Goal: Check status: Check status

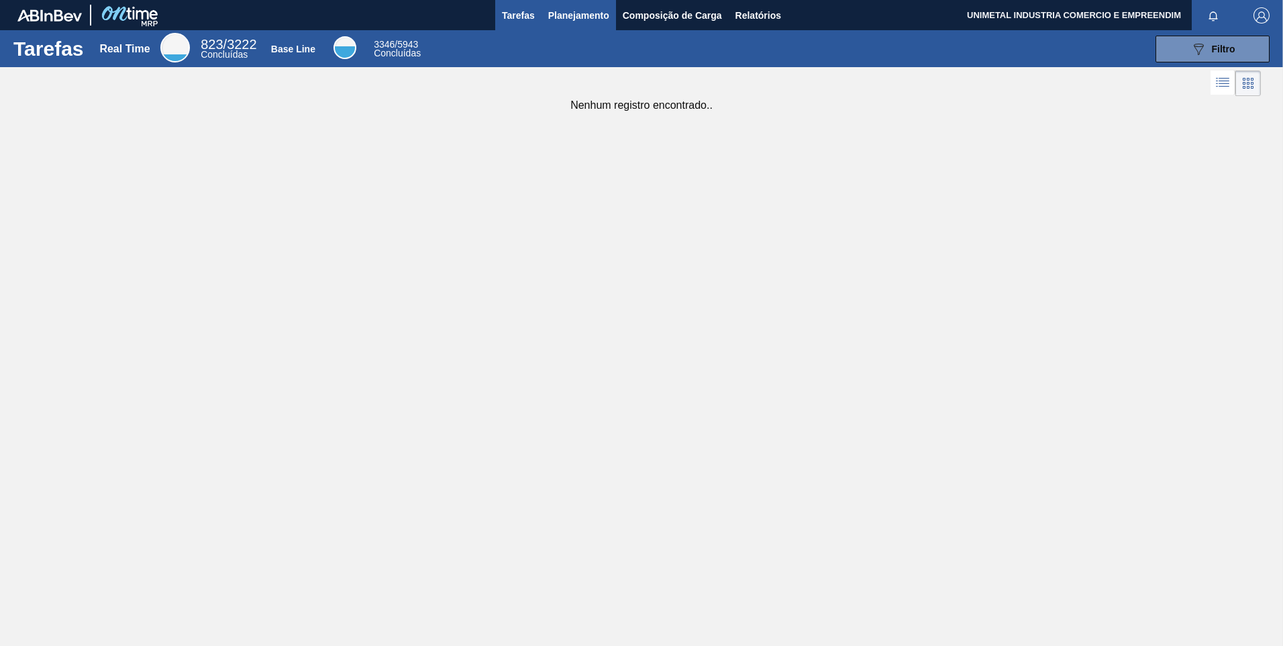
click at [574, 9] on span "Planejamento" at bounding box center [578, 15] width 61 height 16
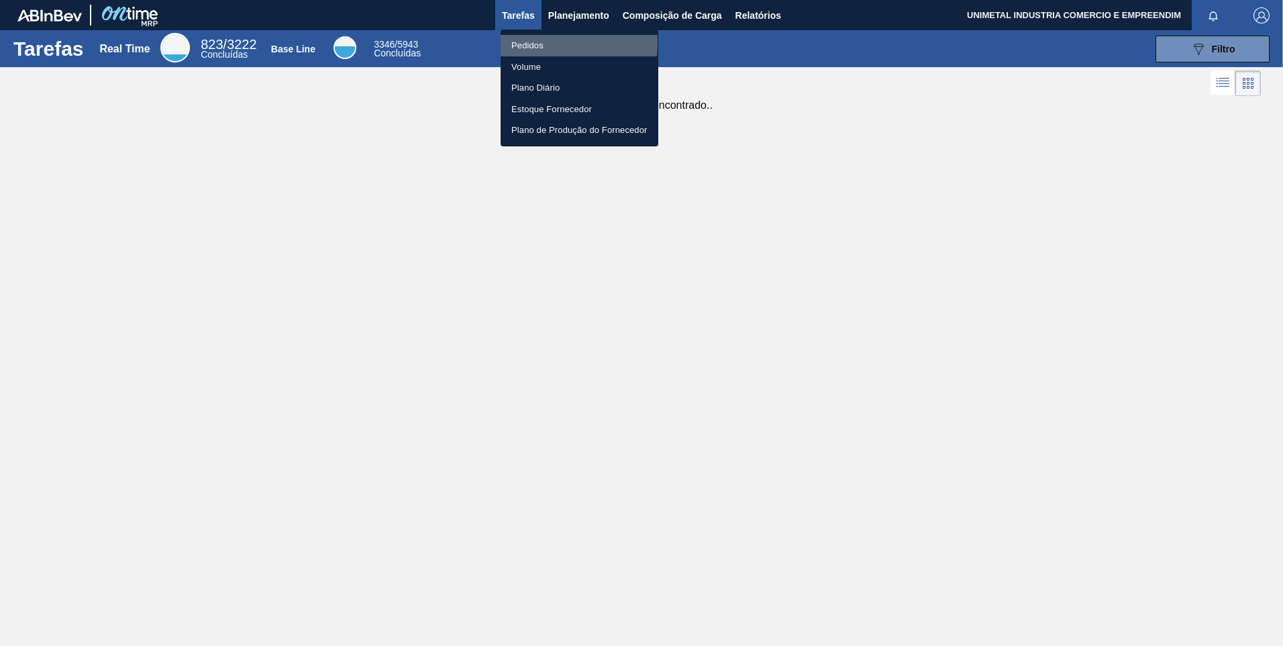
click at [521, 43] on li "Pedidos" at bounding box center [580, 45] width 158 height 21
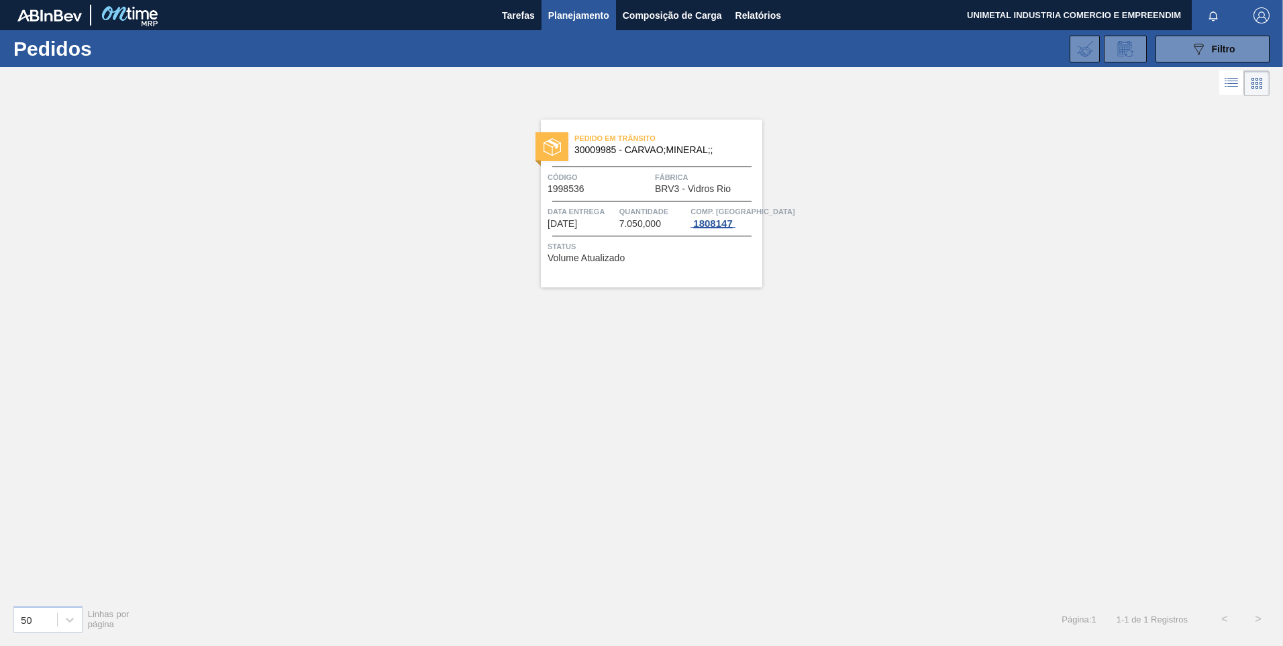
click at [713, 221] on div "1808147" at bounding box center [712, 223] width 44 height 11
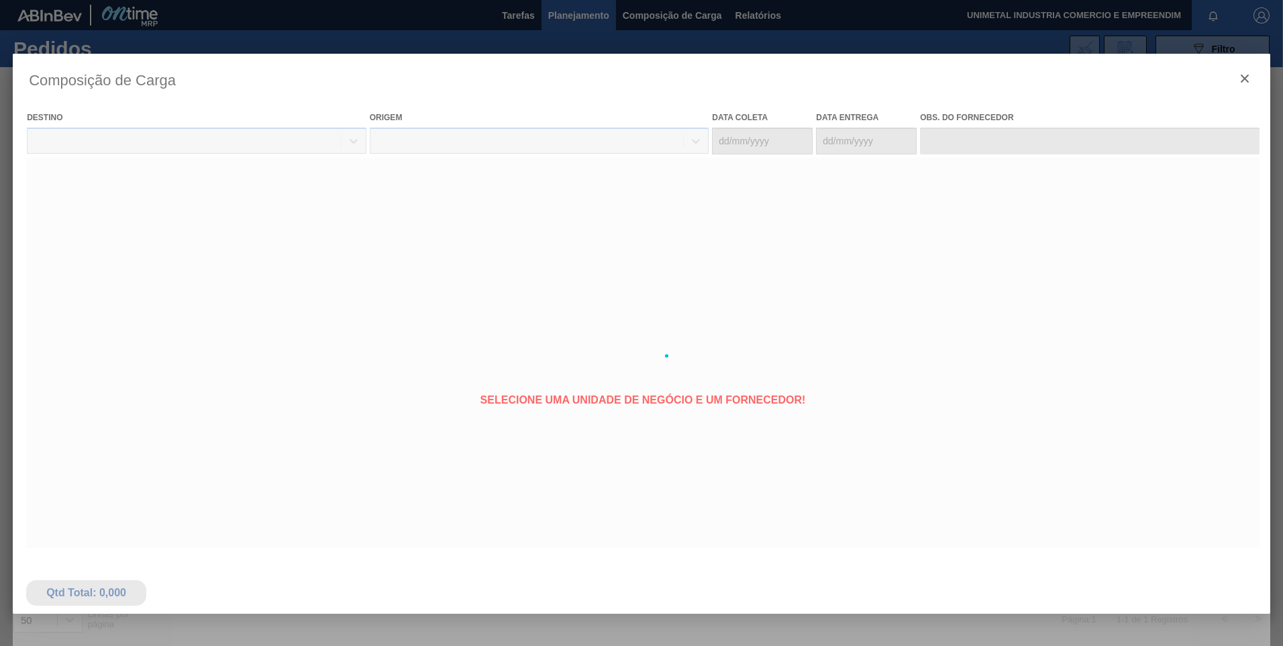
type coleta "26/08/2025"
type entrega "[DATE]"
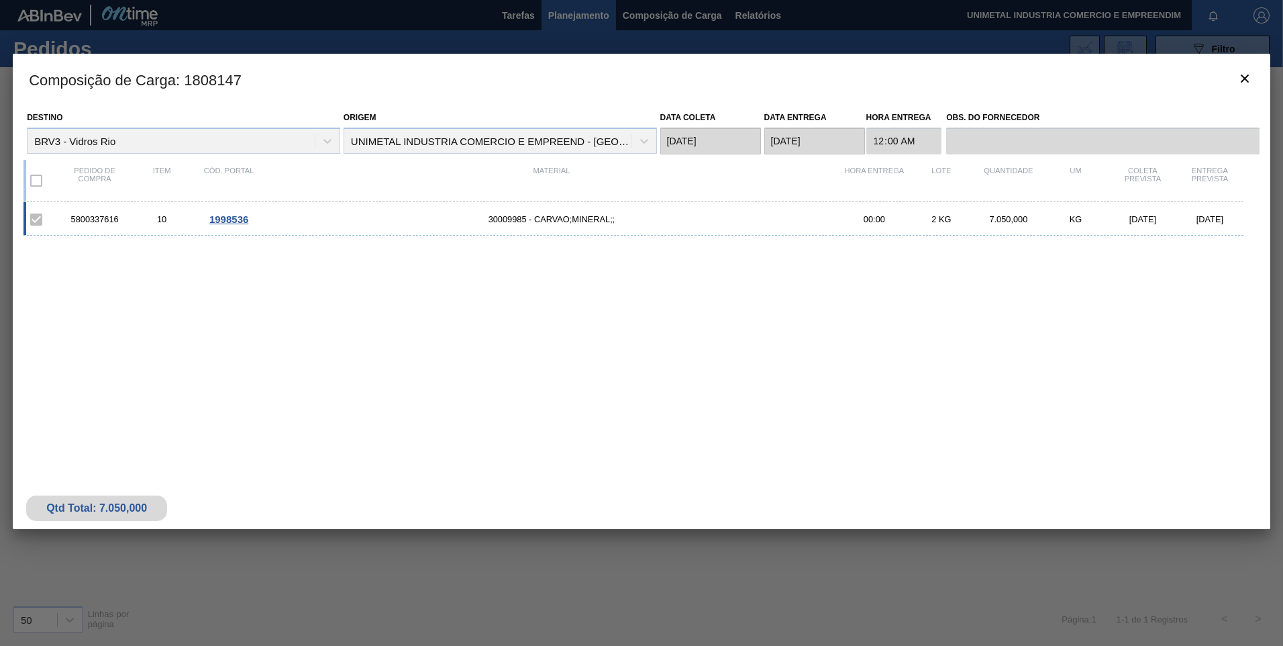
click at [219, 215] on span "1998536" at bounding box center [228, 218] width 39 height 11
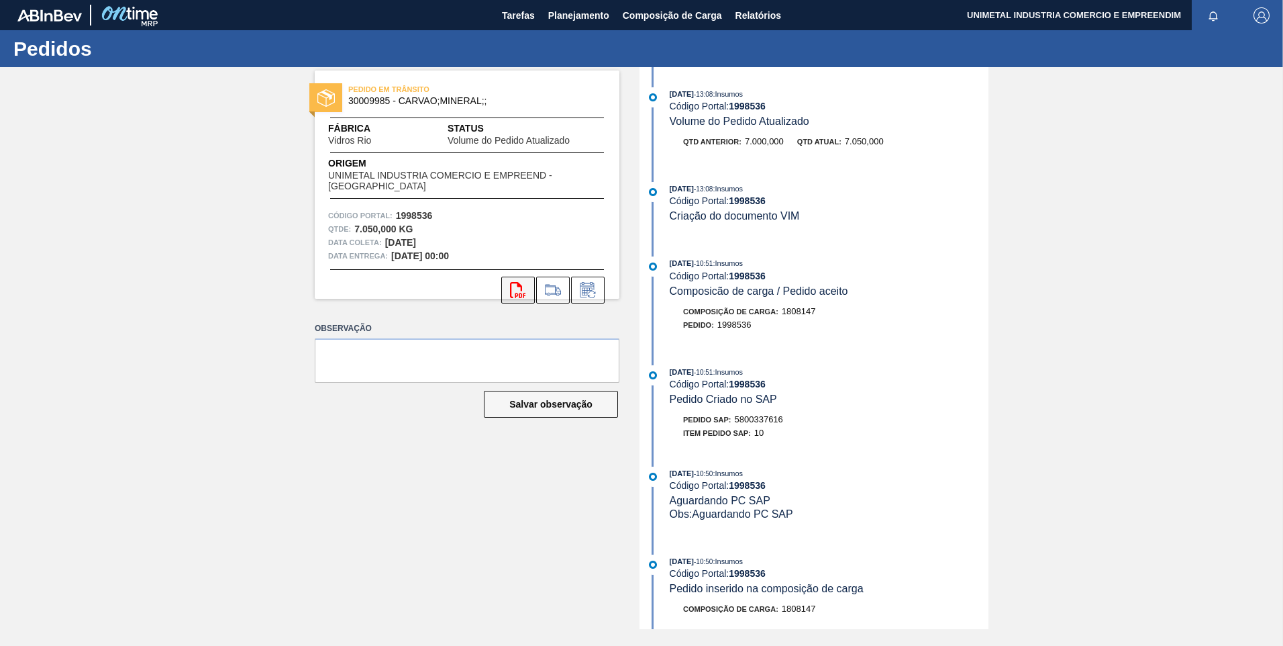
click at [513, 293] on icon "svg{fill:#ff0000}" at bounding box center [518, 290] width 16 height 16
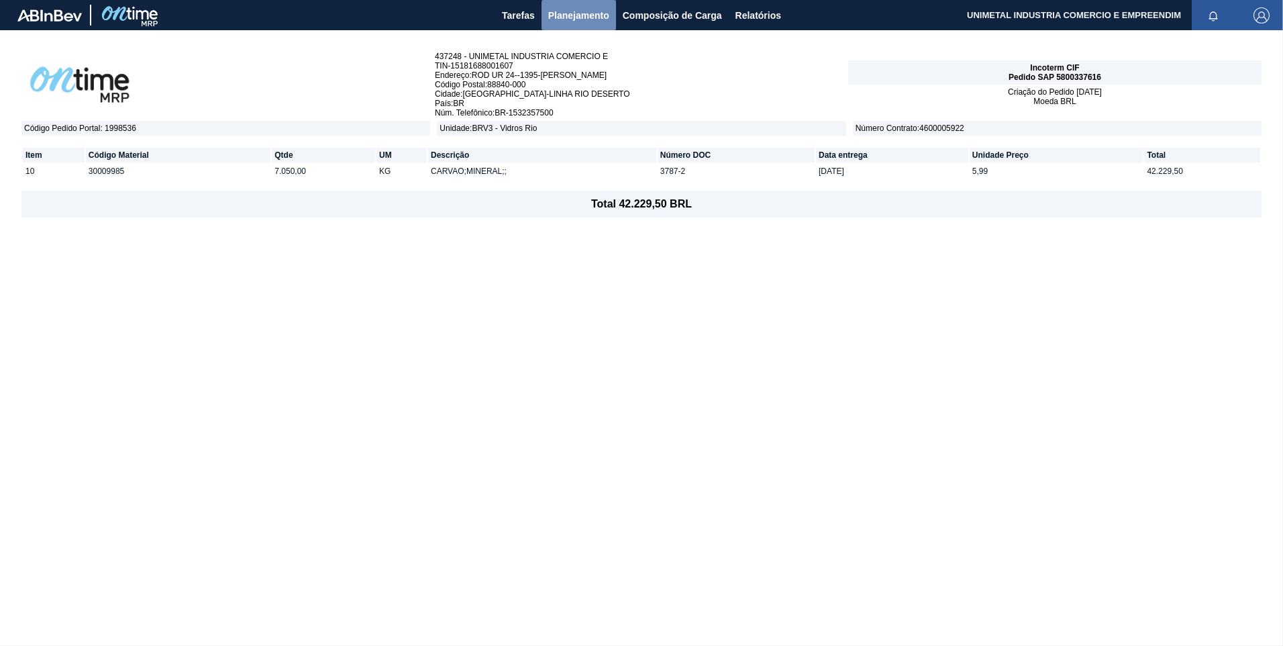
click at [564, 15] on span "Planejamento" at bounding box center [578, 15] width 61 height 16
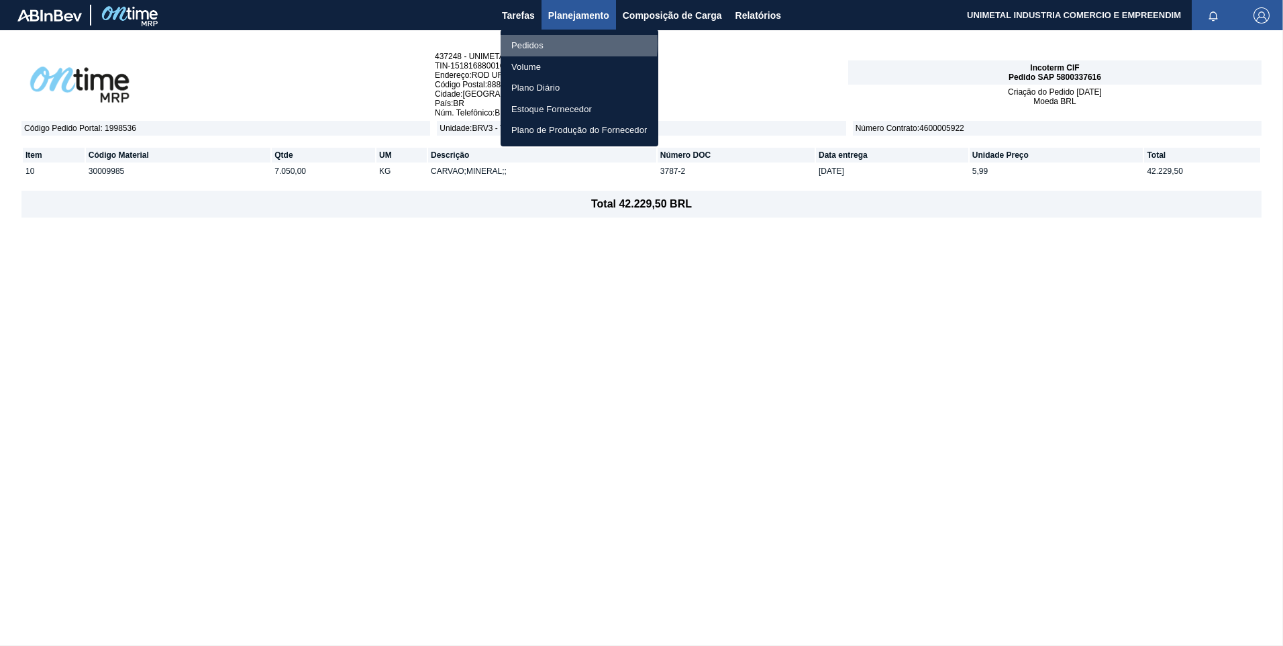
click at [529, 44] on li "Pedidos" at bounding box center [580, 45] width 158 height 21
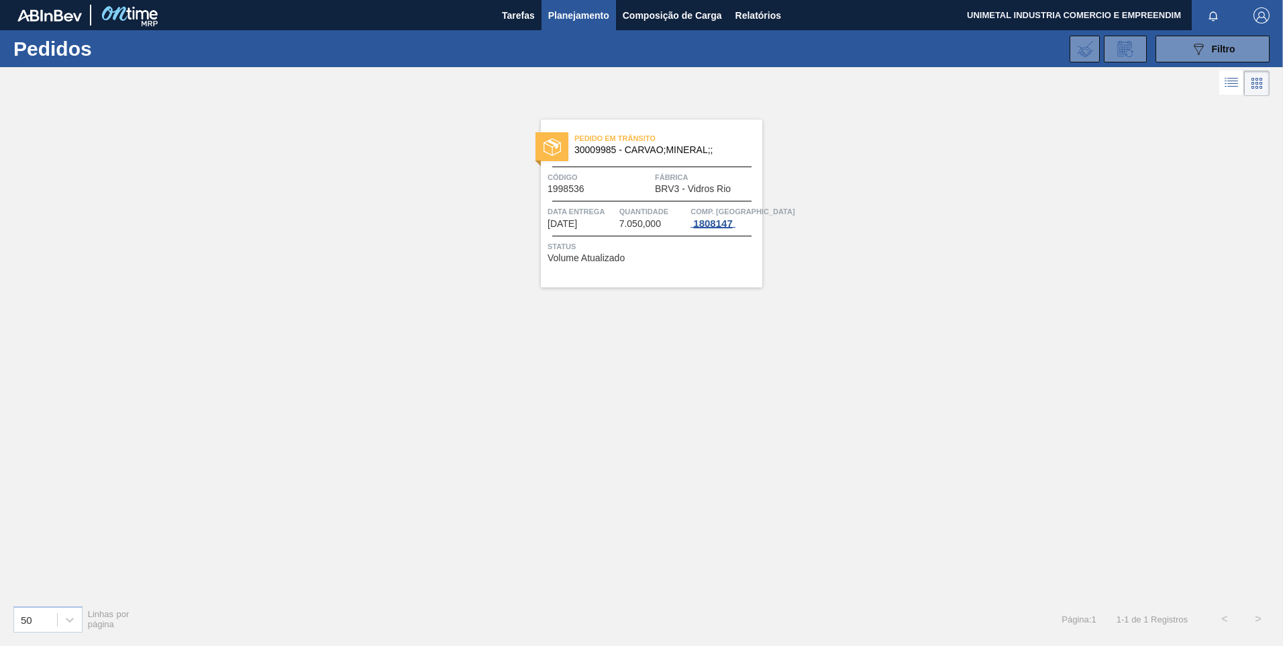
click at [721, 222] on div "1808147" at bounding box center [712, 223] width 44 height 11
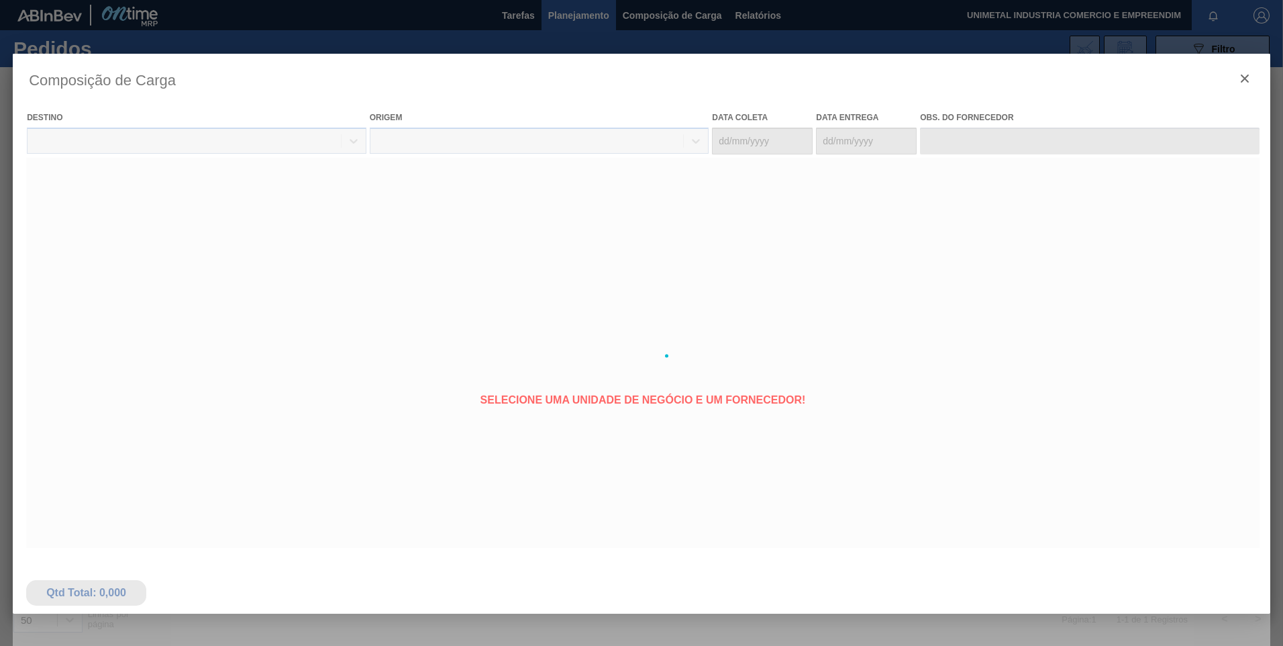
type coleta "26/08/2025"
type entrega "[DATE]"
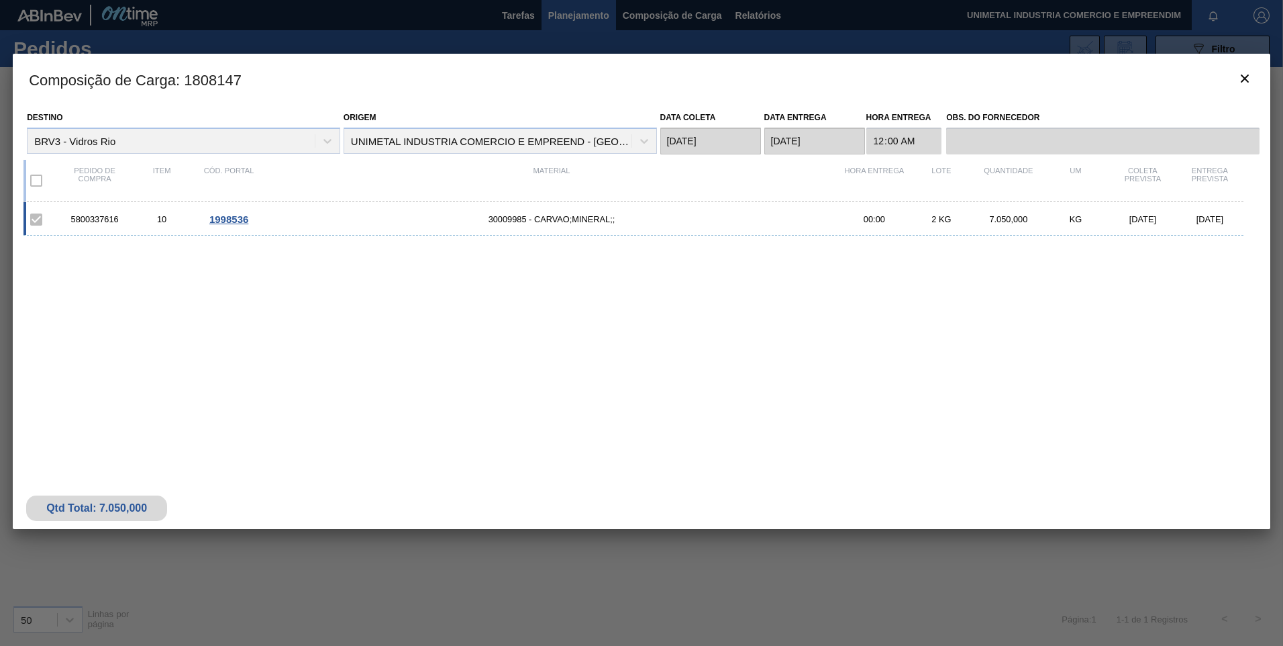
click at [230, 215] on span "1998536" at bounding box center [228, 218] width 39 height 11
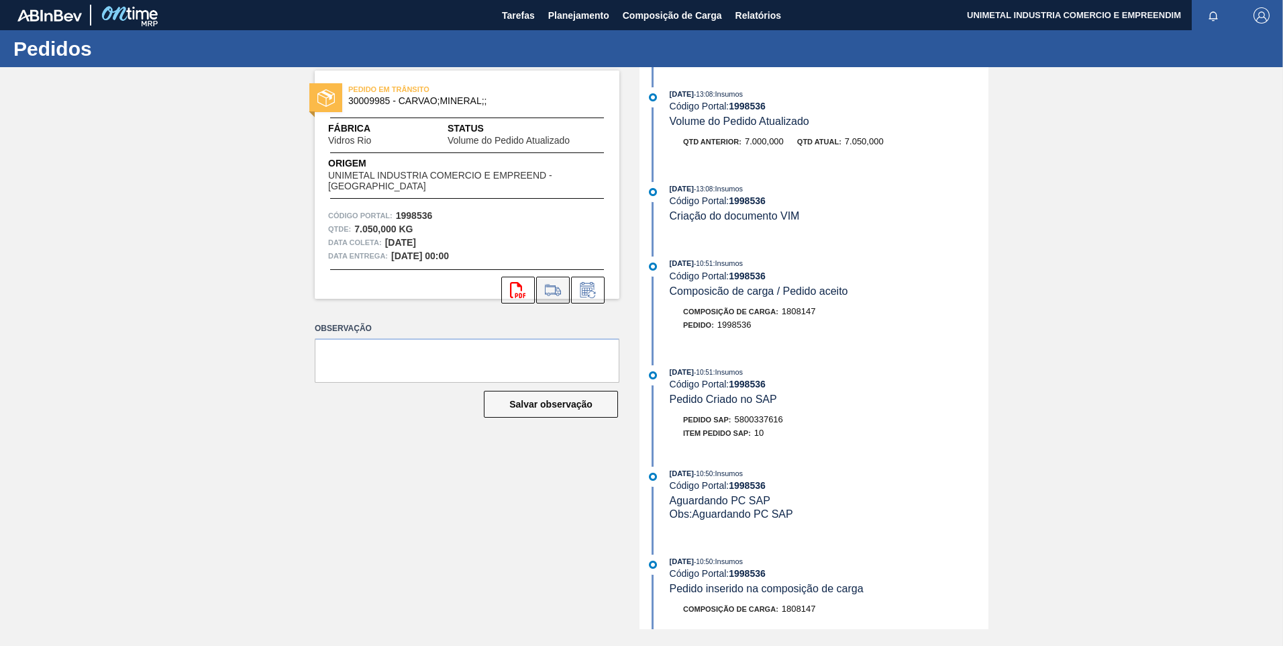
click at [555, 293] on icon at bounding box center [552, 290] width 21 height 16
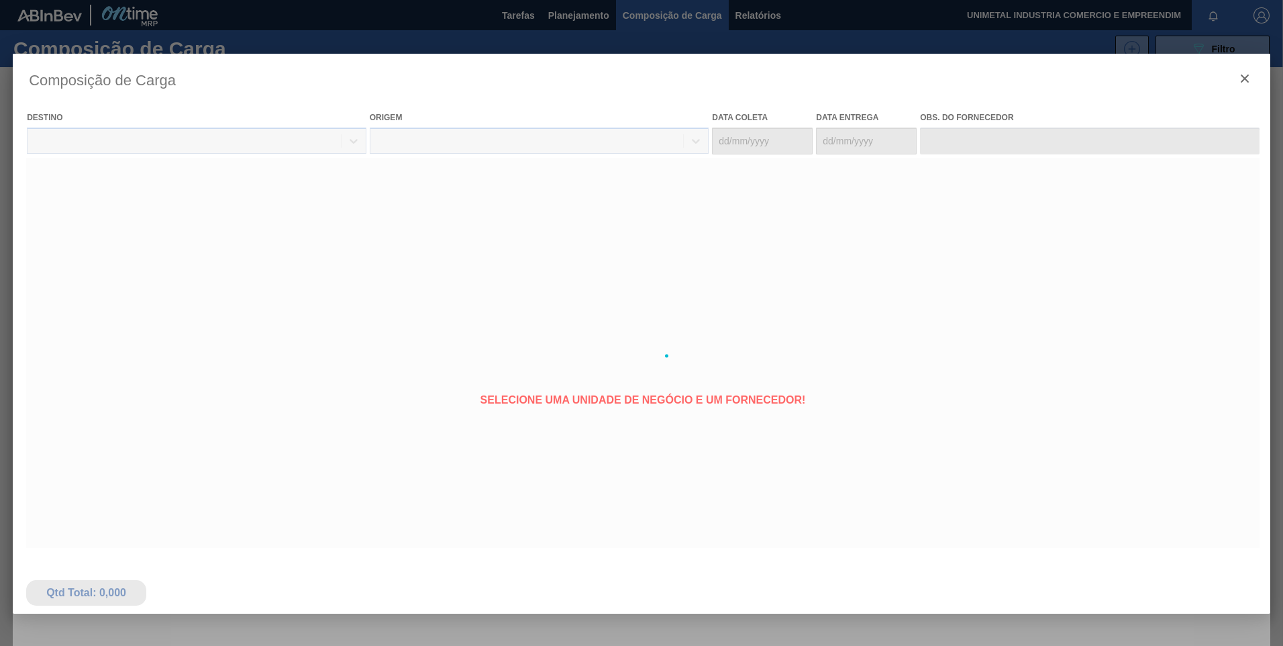
type coleta "26/08/2025"
type entrega "[DATE]"
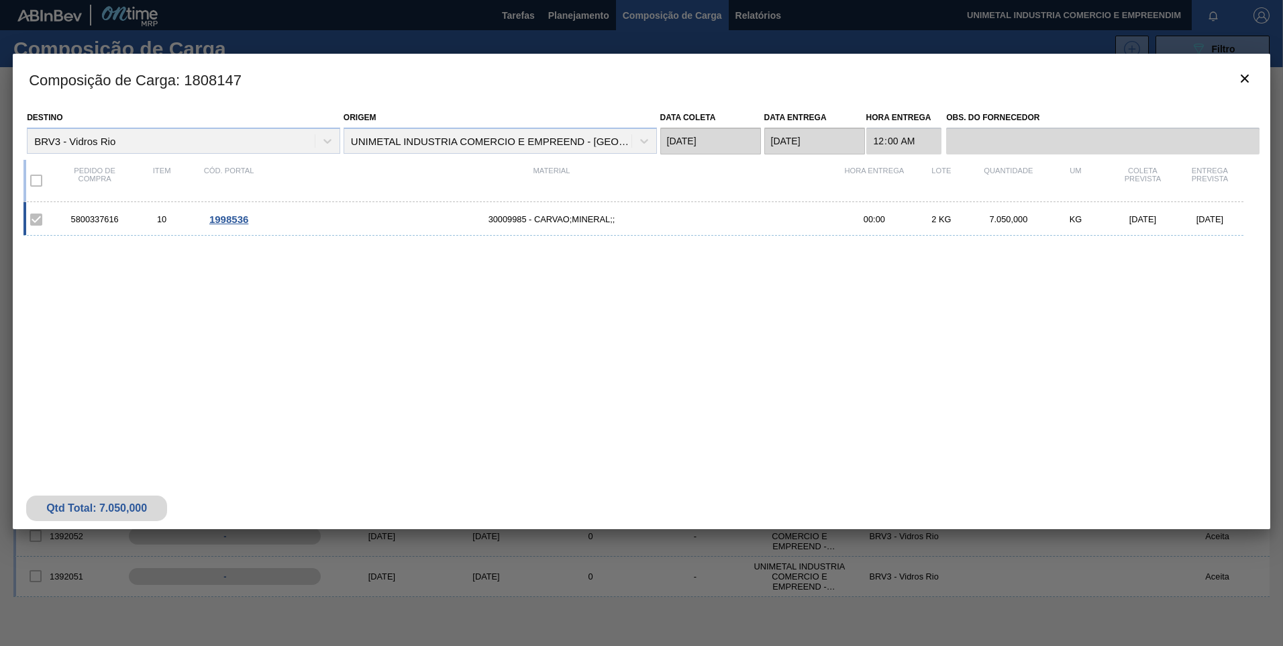
click at [222, 218] on span "1998536" at bounding box center [228, 218] width 39 height 11
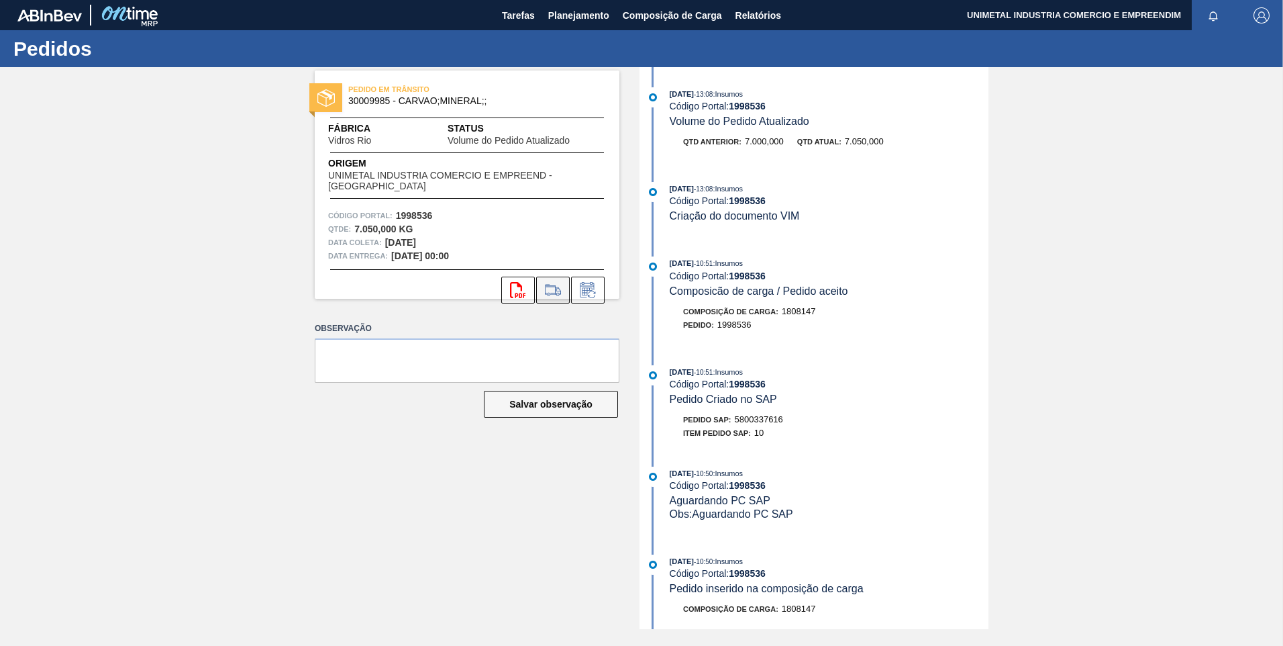
click at [560, 295] on icon at bounding box center [552, 290] width 21 height 16
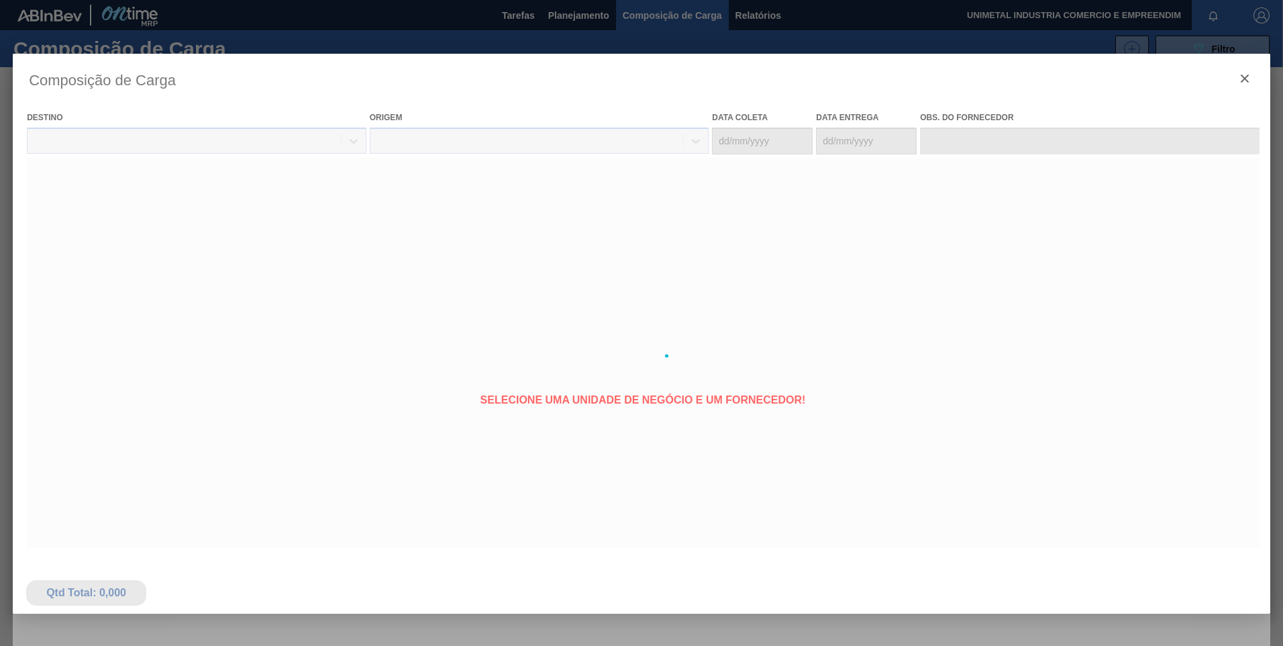
type coleta "26/08/2025"
type entrega "[DATE]"
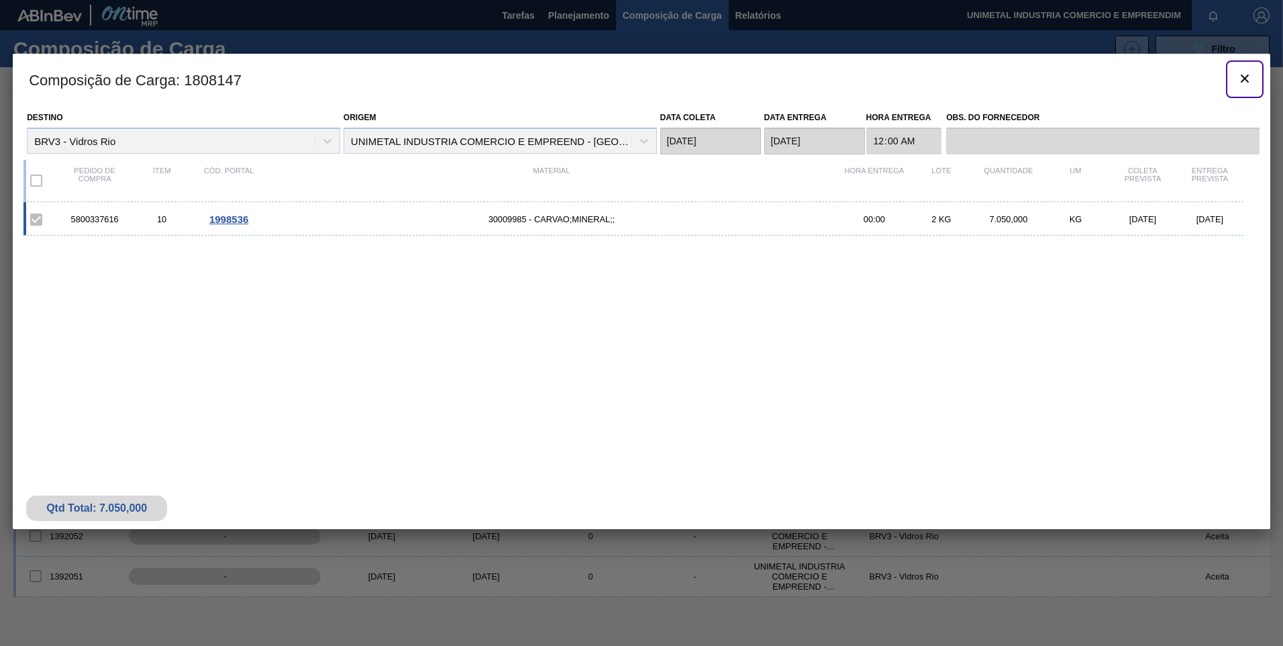
drag, startPoint x: 1243, startPoint y: 83, endPoint x: 1232, endPoint y: 89, distance: 12.3
click at [1242, 83] on icon "botão de ícone" at bounding box center [1245, 78] width 16 height 16
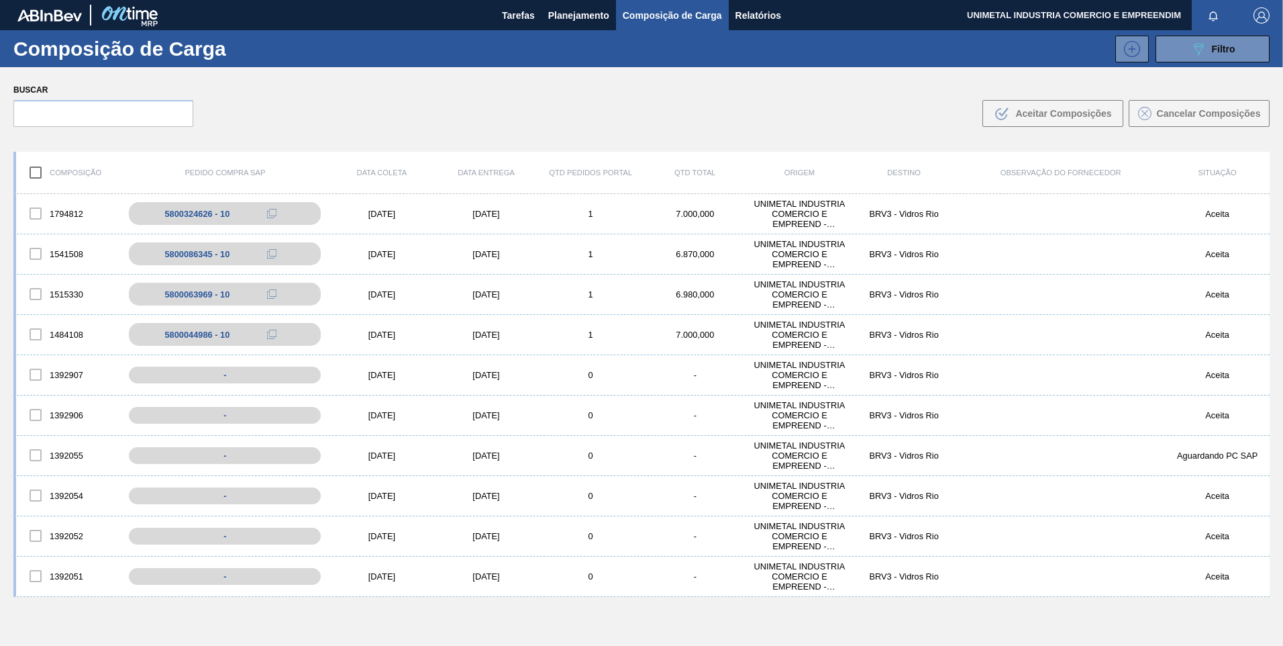
click at [970, 85] on div "Buscar .b{fill:var(--color-action-default)} Aceitar Composições Cancelar Compos…" at bounding box center [641, 103] width 1283 height 73
click at [636, 13] on span "Composição de Carga" at bounding box center [672, 15] width 99 height 16
click at [569, 13] on span "Planejamento" at bounding box center [578, 15] width 61 height 16
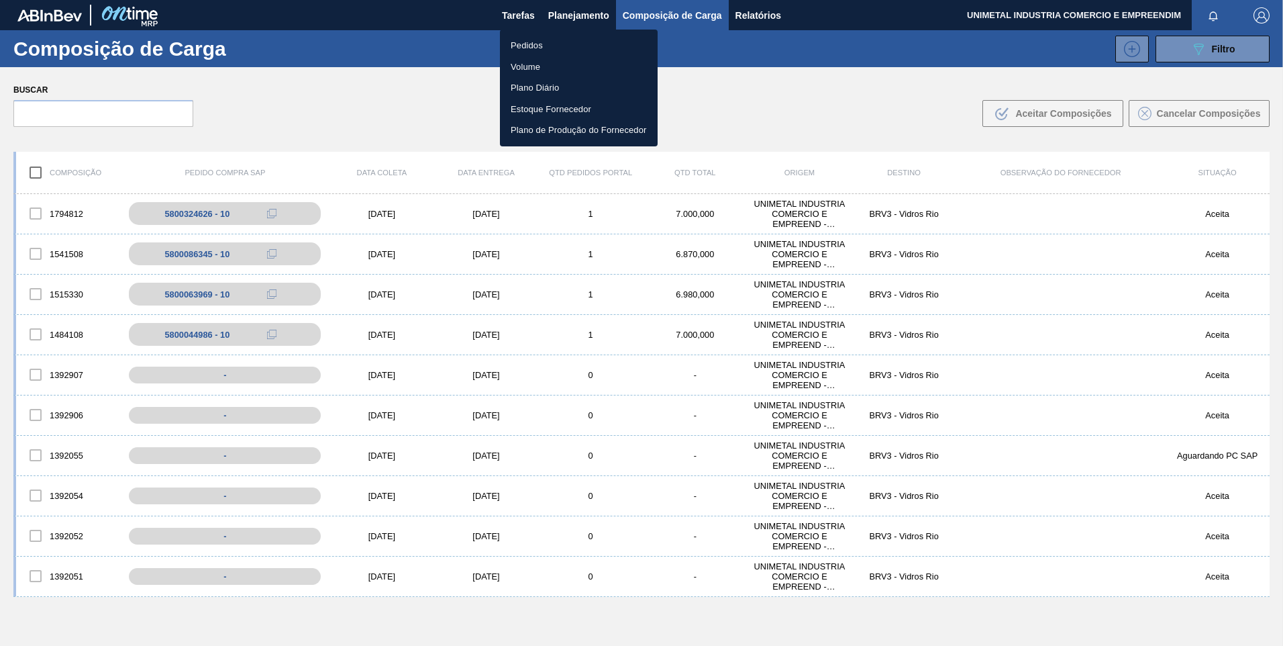
click at [532, 42] on li "Pedidos" at bounding box center [579, 45] width 158 height 21
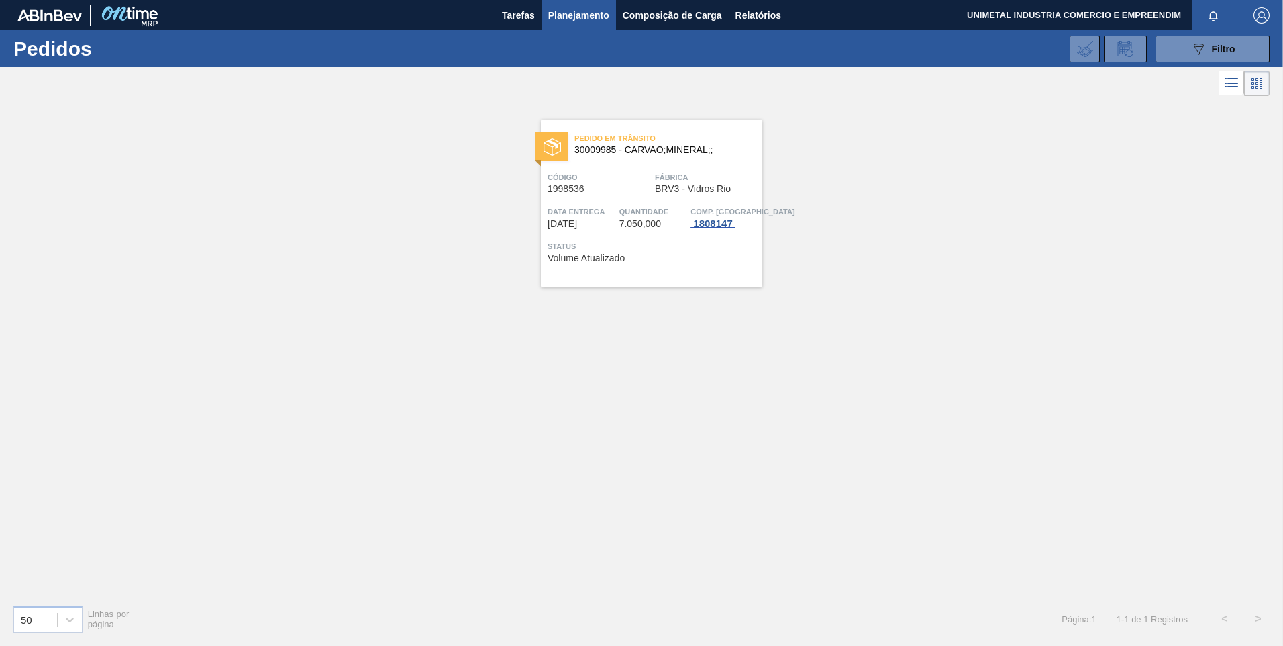
click at [720, 223] on div "1808147" at bounding box center [712, 223] width 44 height 11
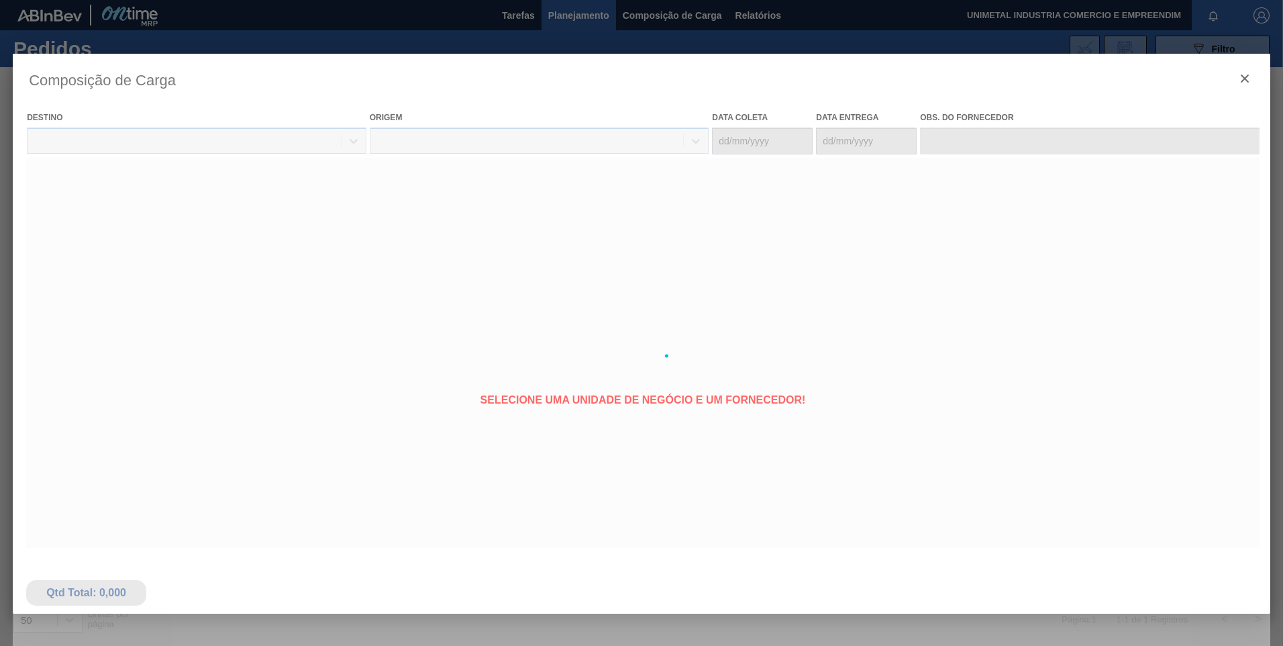
type coleta "26/08/2025"
type entrega "[DATE]"
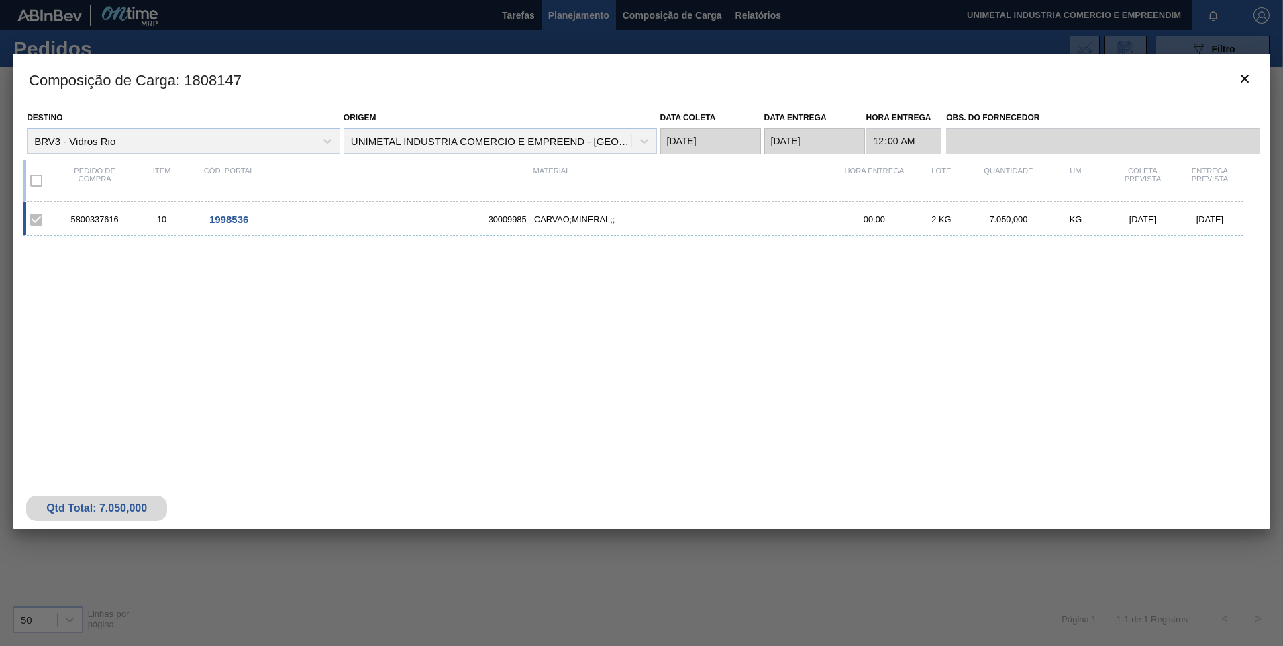
click at [226, 219] on span "1998536" at bounding box center [228, 218] width 39 height 11
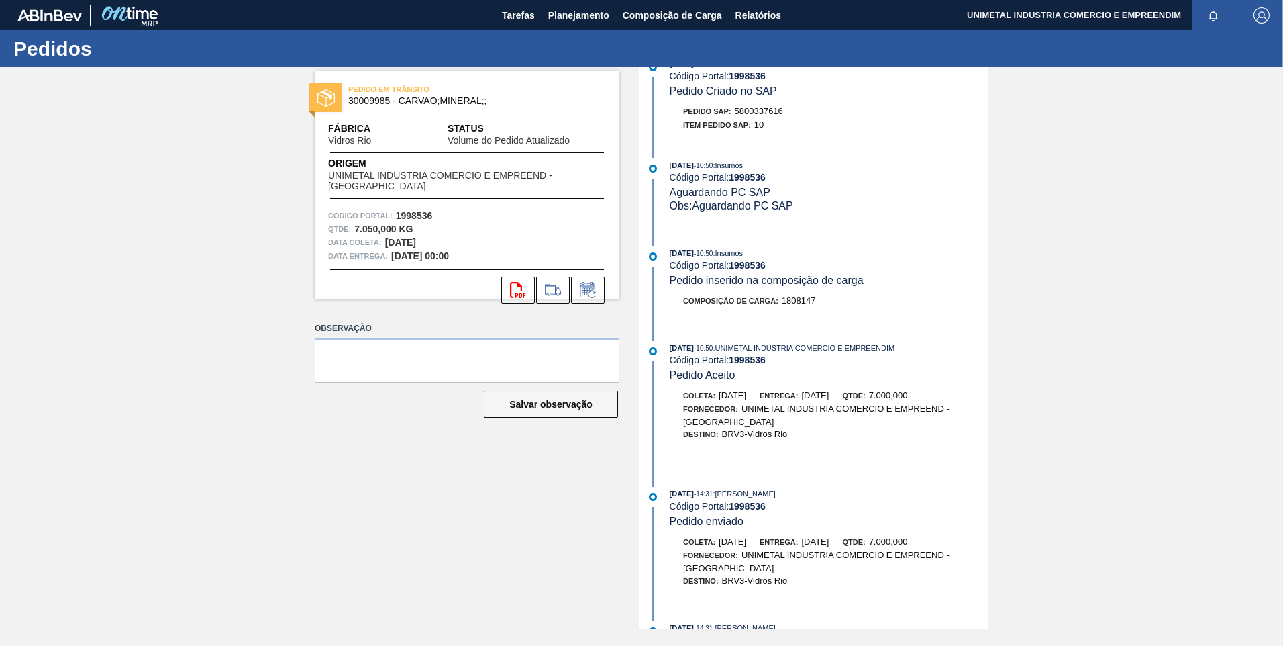
scroll to position [287, 0]
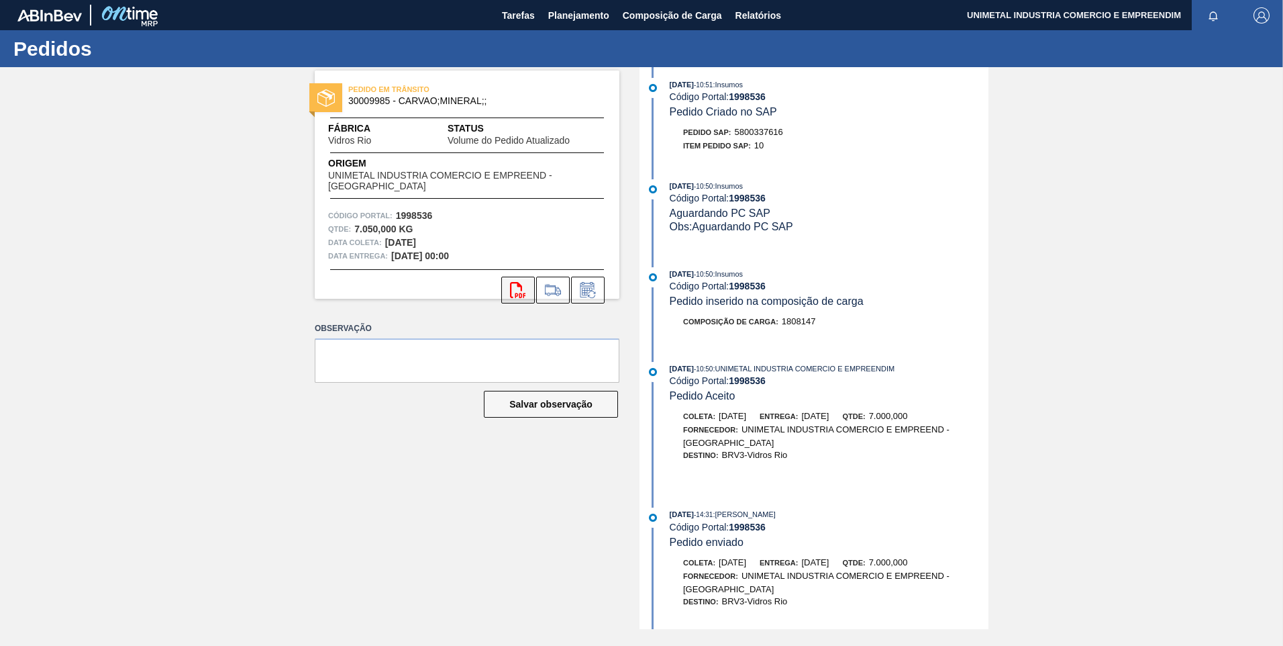
click at [519, 293] on icon "svg{fill:#ff0000}" at bounding box center [518, 290] width 16 height 16
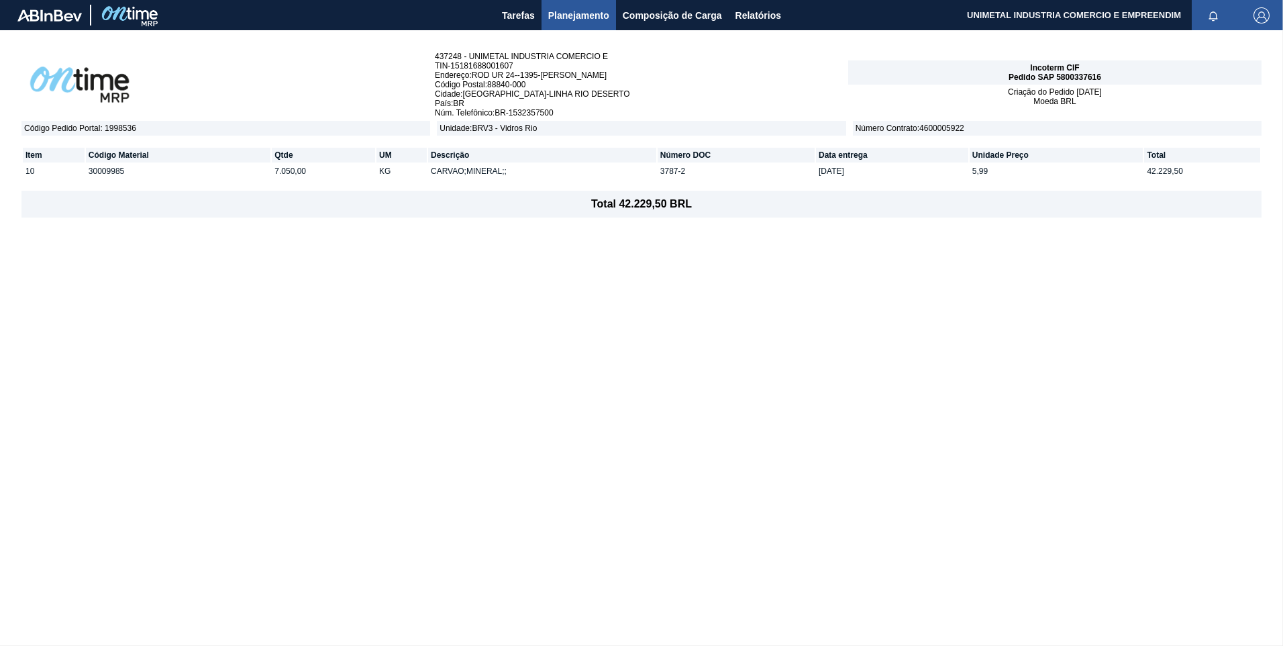
click at [953, 128] on span "Número Contrato : 4600005922" at bounding box center [1057, 128] width 409 height 15
click at [658, 200] on footer "Total 42.229,50 BRL" at bounding box center [641, 204] width 1240 height 27
